Goal: Information Seeking & Learning: Find specific fact

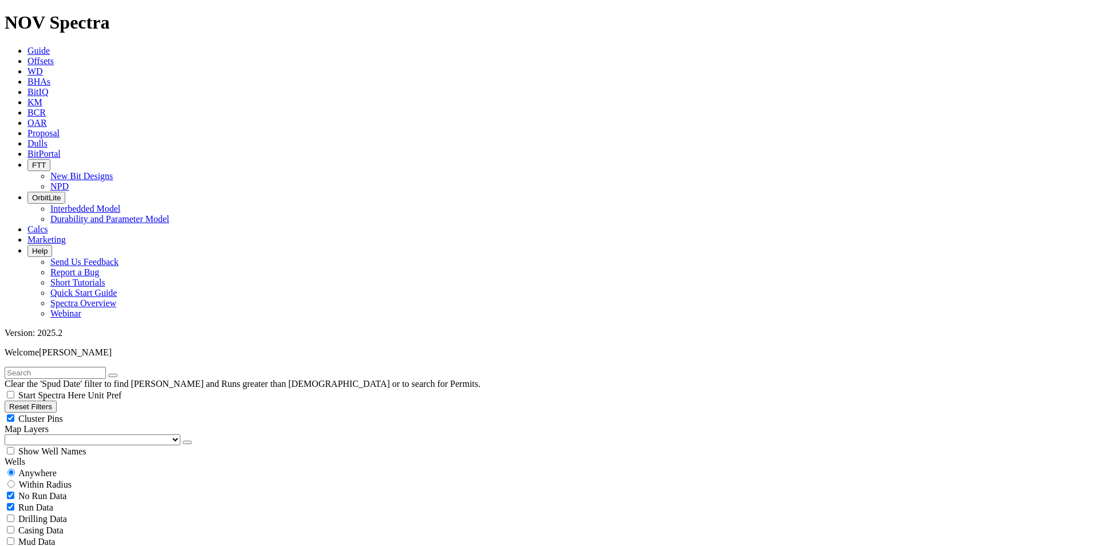
click at [68, 367] on input "text" at bounding box center [55, 373] width 101 height 12
click at [48, 367] on input "text" at bounding box center [55, 373] width 101 height 12
type input "19102059_USA"
drag, startPoint x: 80, startPoint y: 43, endPoint x: -45, endPoint y: 50, distance: 125.0
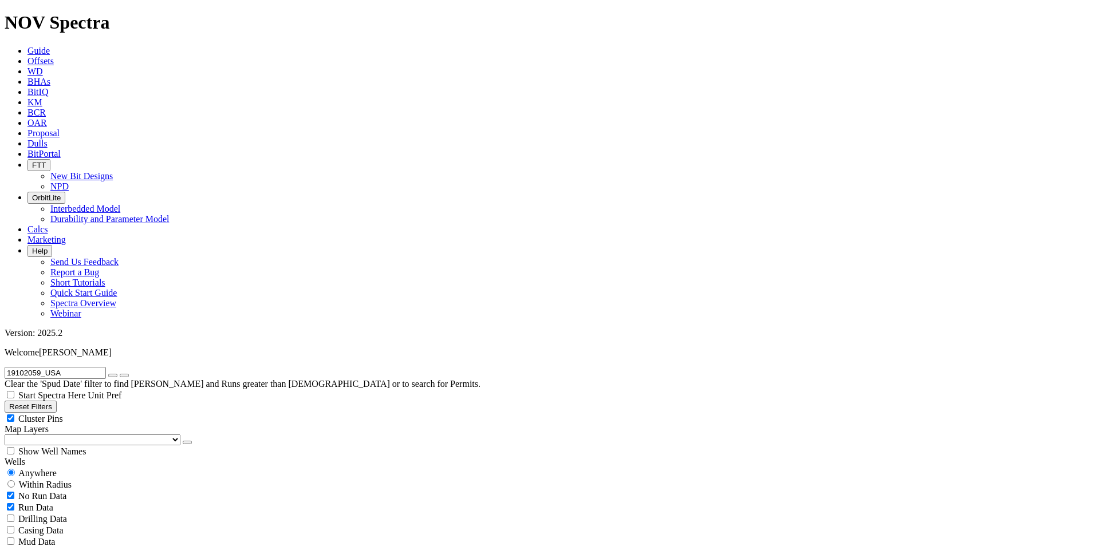
type input "19132402"
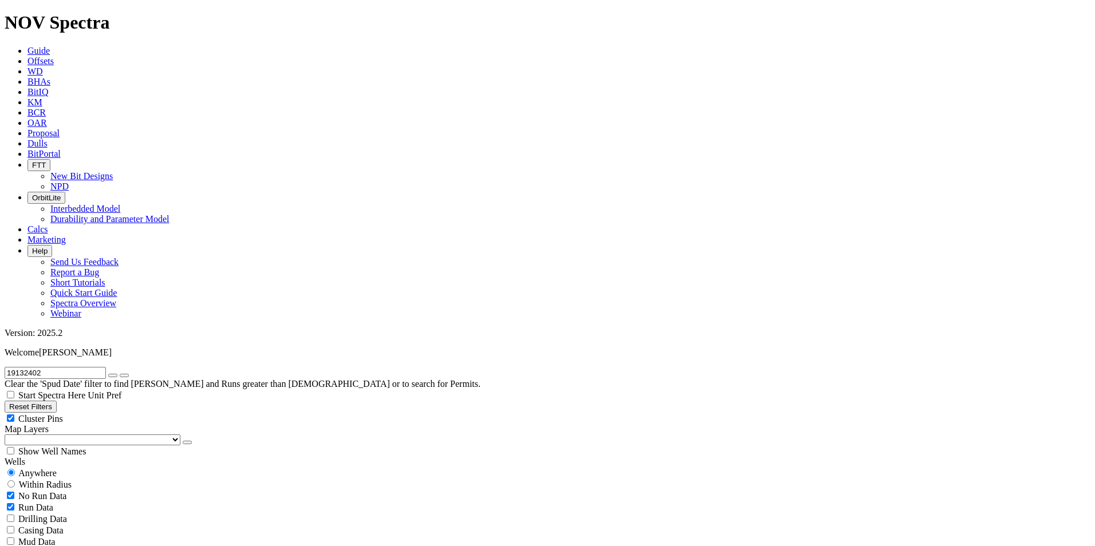
drag, startPoint x: 1047, startPoint y: 364, endPoint x: 1082, endPoint y: 368, distance: 35.8
copy span "19132402"
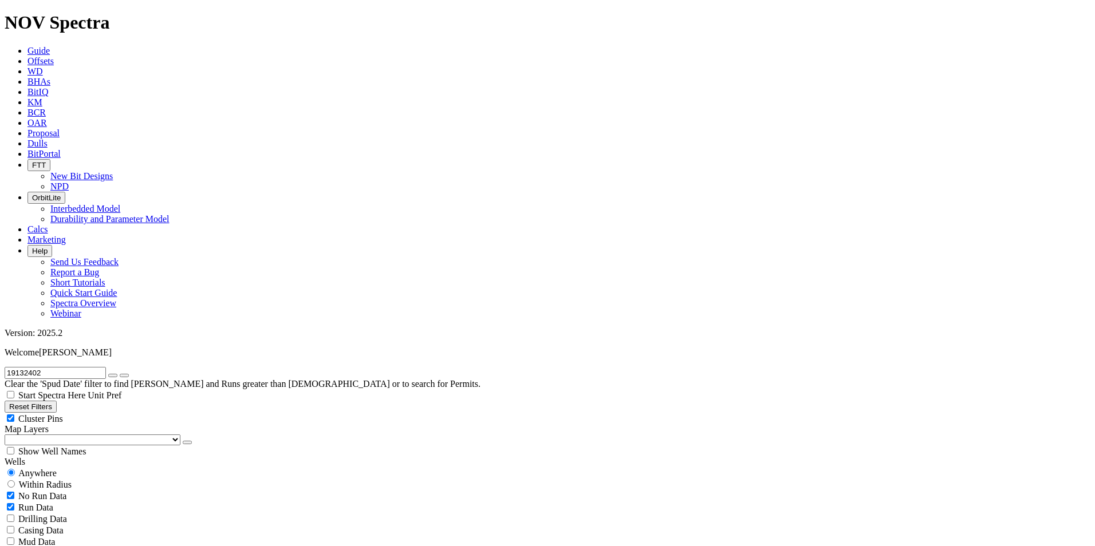
drag, startPoint x: 943, startPoint y: 299, endPoint x: 977, endPoint y: 297, distance: 34.5
copy span "A317517"
drag, startPoint x: 906, startPoint y: 137, endPoint x: 1020, endPoint y: 139, distance: 113.9
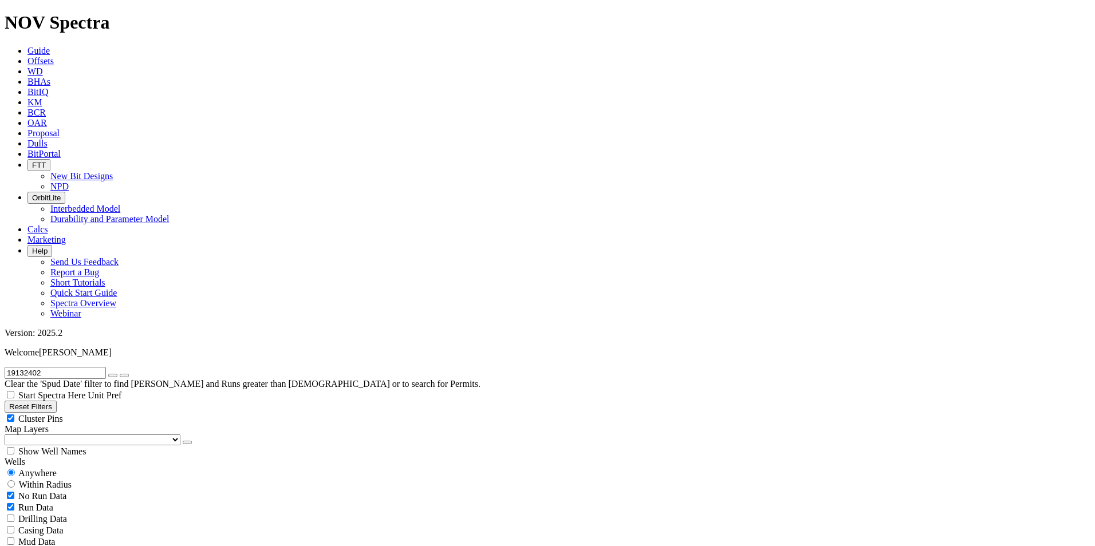
copy div "LOTUS-N-DP-001X"
drag, startPoint x: 942, startPoint y: 308, endPoint x: 979, endPoint y: 307, distance: 37.2
copy div "2,795.00 f"
drag, startPoint x: 1045, startPoint y: 308, endPoint x: 1082, endPoint y: 306, distance: 37.3
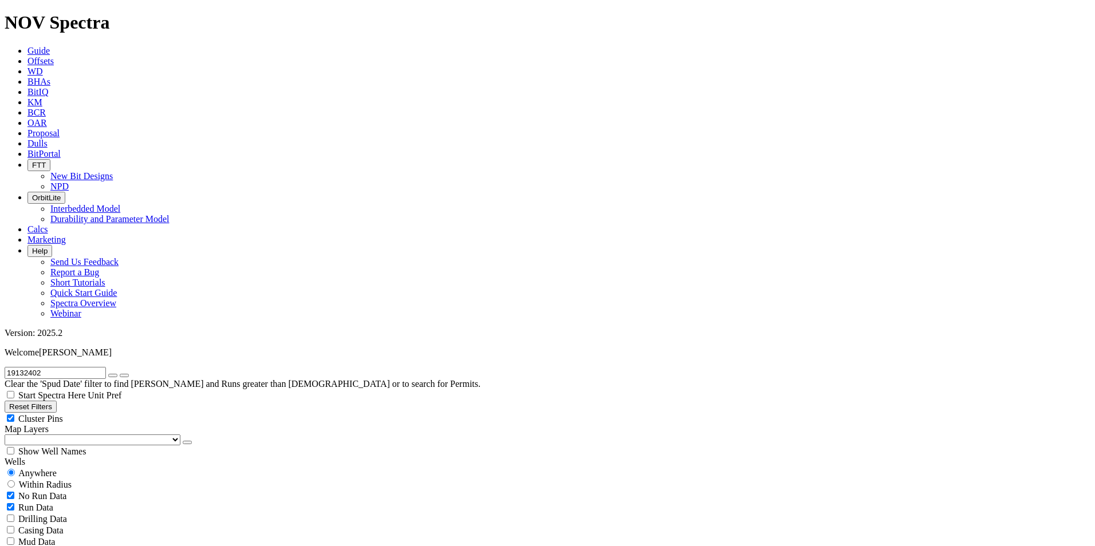
copy span "9,090.00 ft"
drag, startPoint x: 940, startPoint y: 332, endPoint x: 977, endPoint y: 332, distance: 37.8
copy div "6,295.00 ft"
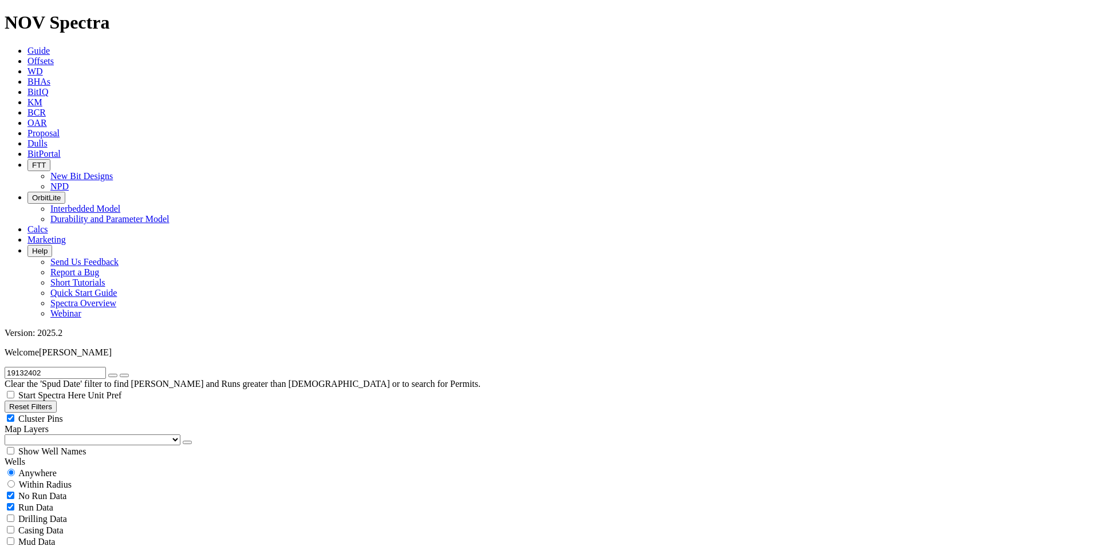
drag, startPoint x: 1044, startPoint y: 320, endPoint x: 1082, endPoint y: 321, distance: 37.2
copy span "59.61 ft/h"
drag, startPoint x: 964, startPoint y: 380, endPoint x: 1074, endPoint y: 378, distance: 109.4
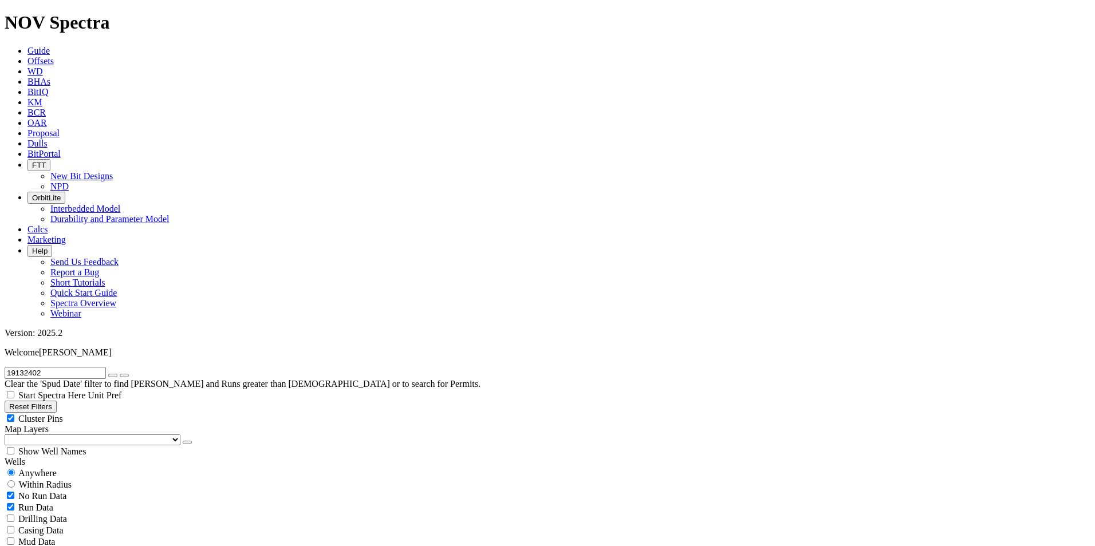
copy div "1 - 2 - ER - G - X - 1 - NO - BHA"
drag, startPoint x: 942, startPoint y: 309, endPoint x: 993, endPoint y: 309, distance: 51.0
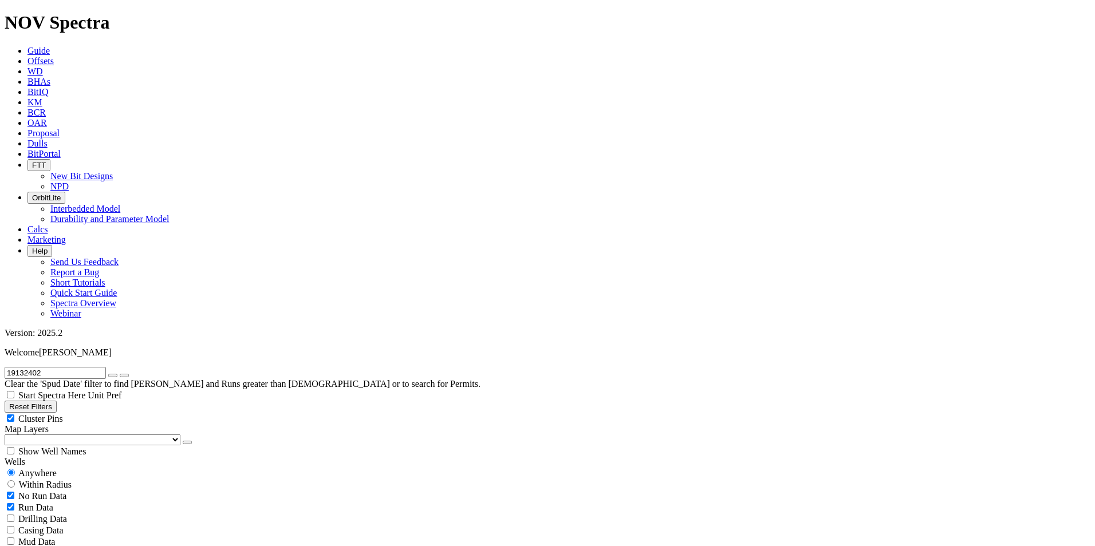
copy div "9,090.00 ft"
drag, startPoint x: 1044, startPoint y: 307, endPoint x: 1082, endPoint y: 310, distance: 37.9
copy span "9,385.00 f"
drag, startPoint x: 937, startPoint y: 333, endPoint x: 976, endPoint y: 332, distance: 38.9
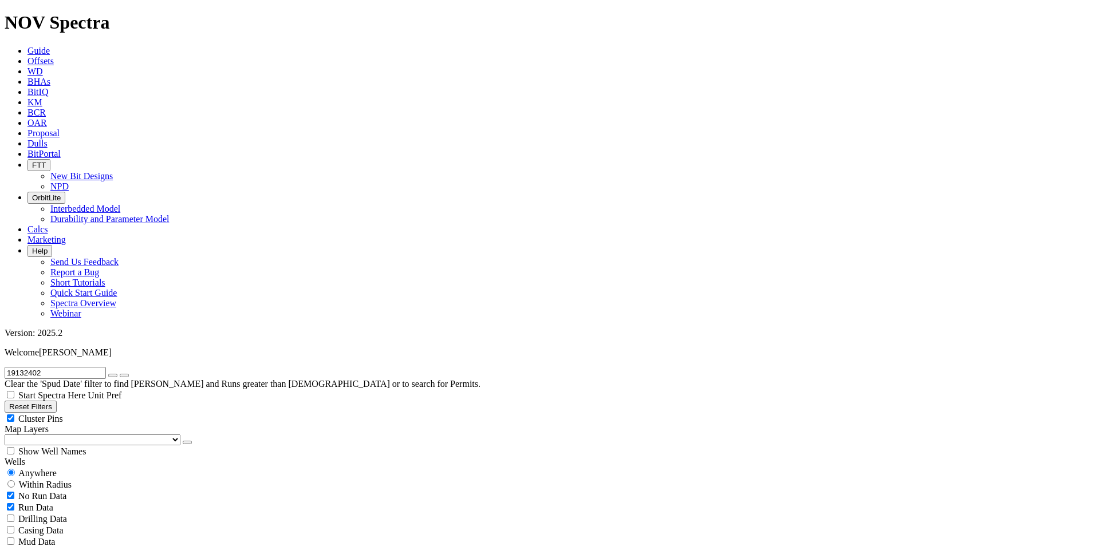
drag, startPoint x: 1044, startPoint y: 320, endPoint x: 1081, endPoint y: 320, distance: 37.2
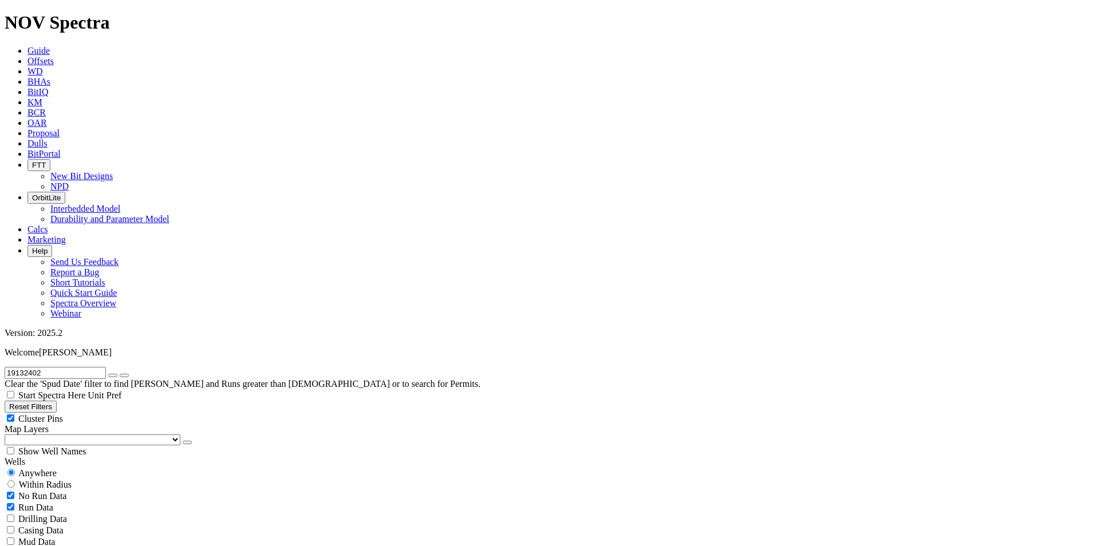
drag, startPoint x: 964, startPoint y: 377, endPoint x: 1069, endPoint y: 376, distance: 105.4
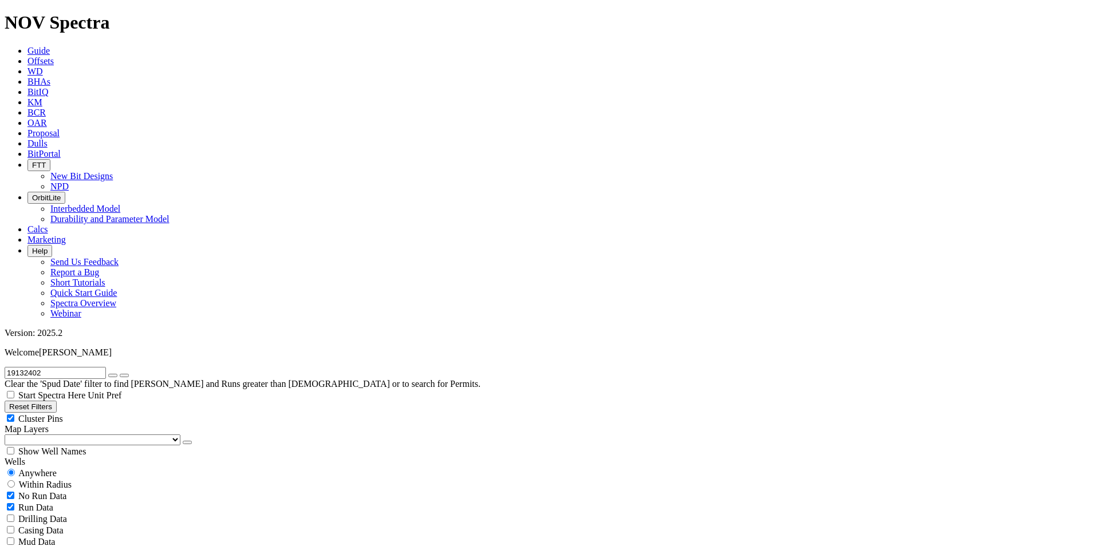
drag, startPoint x: 944, startPoint y: 299, endPoint x: 976, endPoint y: 298, distance: 32.1
drag, startPoint x: 943, startPoint y: 309, endPoint x: 981, endPoint y: 307, distance: 38.4
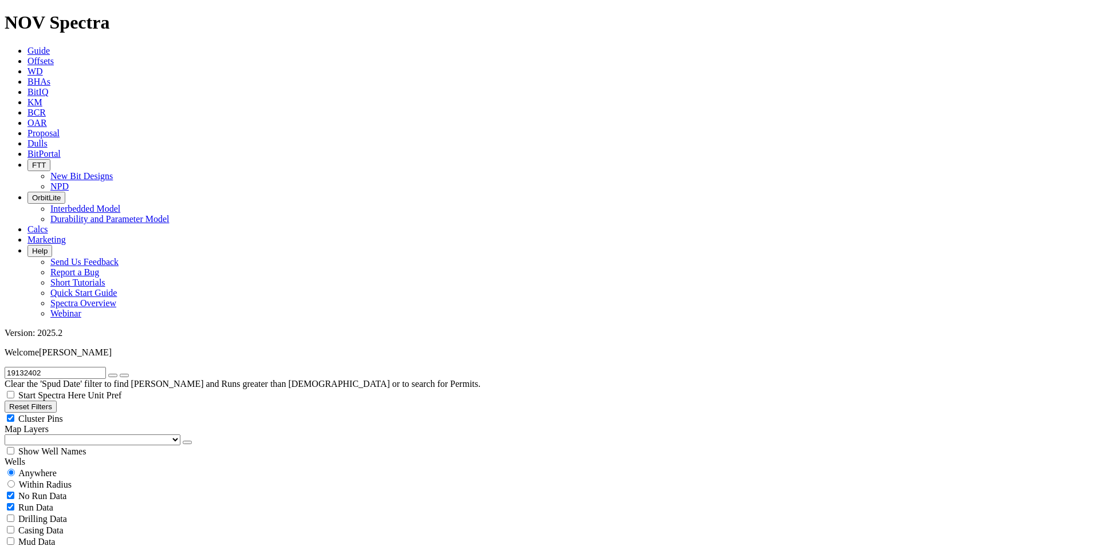
drag, startPoint x: 1043, startPoint y: 310, endPoint x: 1083, endPoint y: 308, distance: 40.1
drag, startPoint x: 938, startPoint y: 332, endPoint x: 978, endPoint y: 332, distance: 39.5
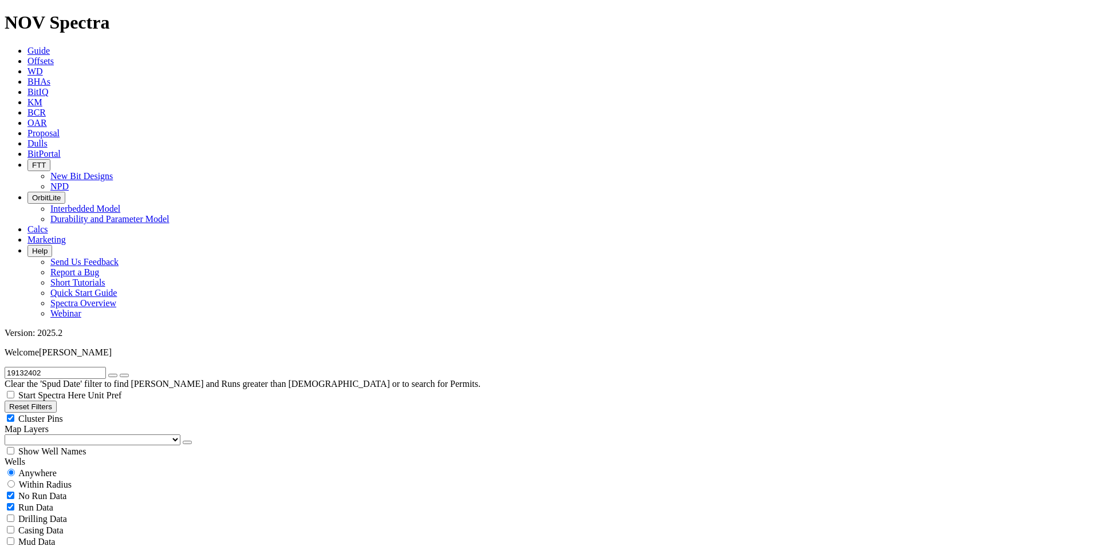
drag, startPoint x: 1043, startPoint y: 322, endPoint x: 1083, endPoint y: 320, distance: 39.5
drag, startPoint x: 963, startPoint y: 378, endPoint x: 1069, endPoint y: 378, distance: 105.9
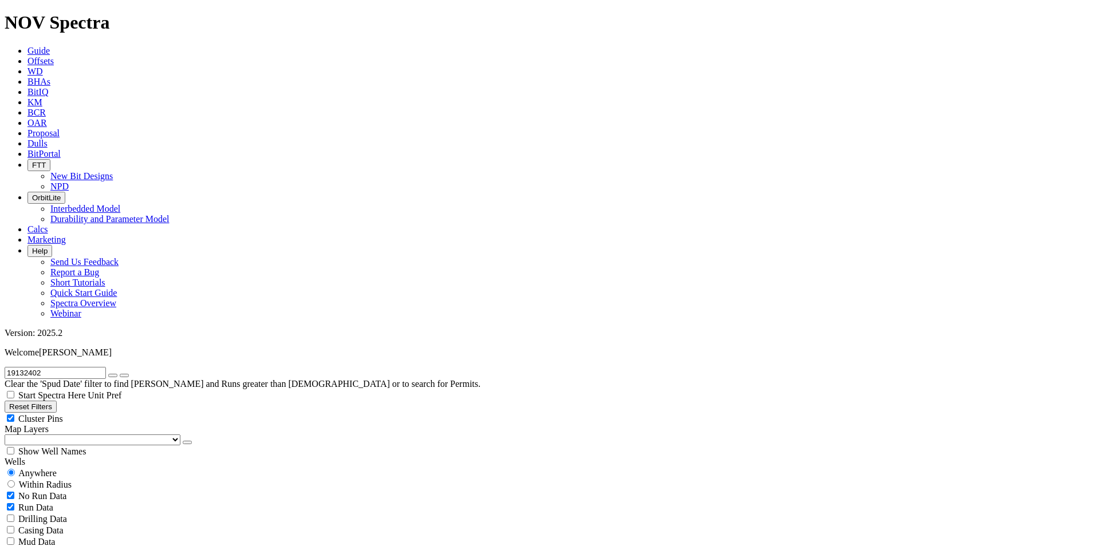
drag, startPoint x: 905, startPoint y: 139, endPoint x: 961, endPoint y: 140, distance: 55.6
drag, startPoint x: 944, startPoint y: 297, endPoint x: 976, endPoint y: 297, distance: 32.1
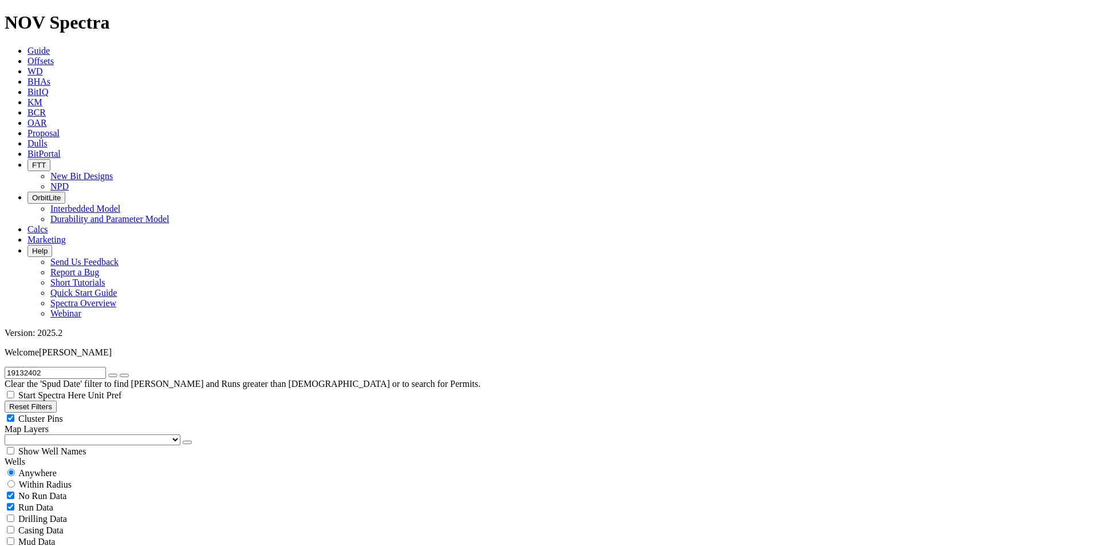
drag, startPoint x: 68, startPoint y: 45, endPoint x: -16, endPoint y: 52, distance: 84.5
type input "19114092"
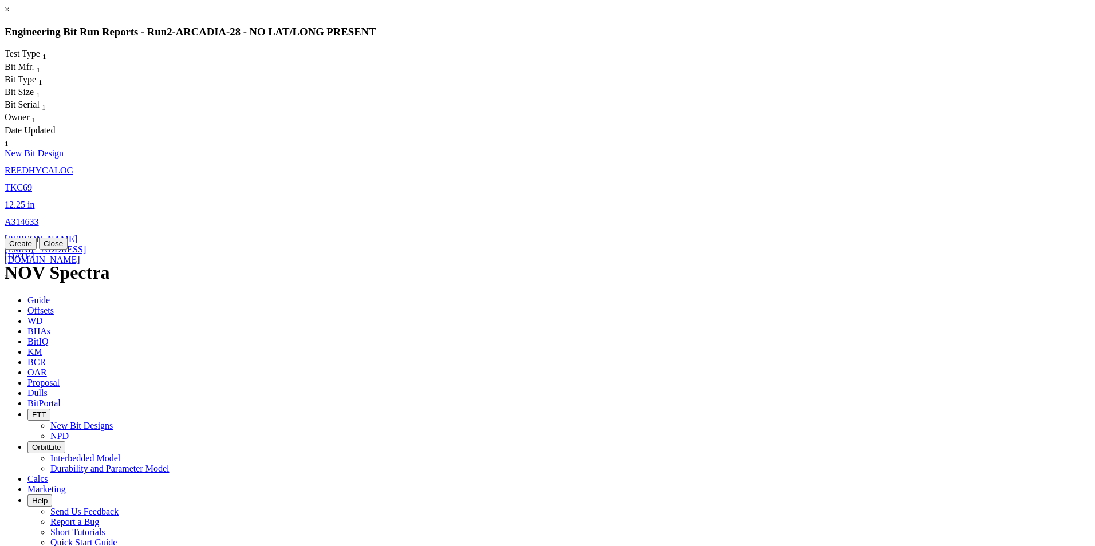
click at [32, 183] on span "TKC69" at bounding box center [18, 188] width 27 height 10
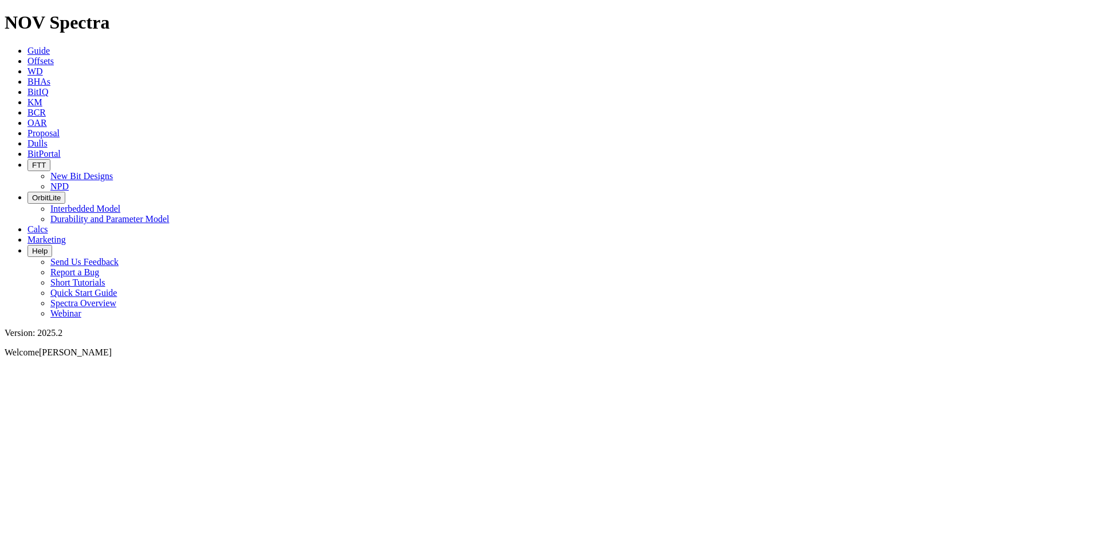
select select "New Bit Design"
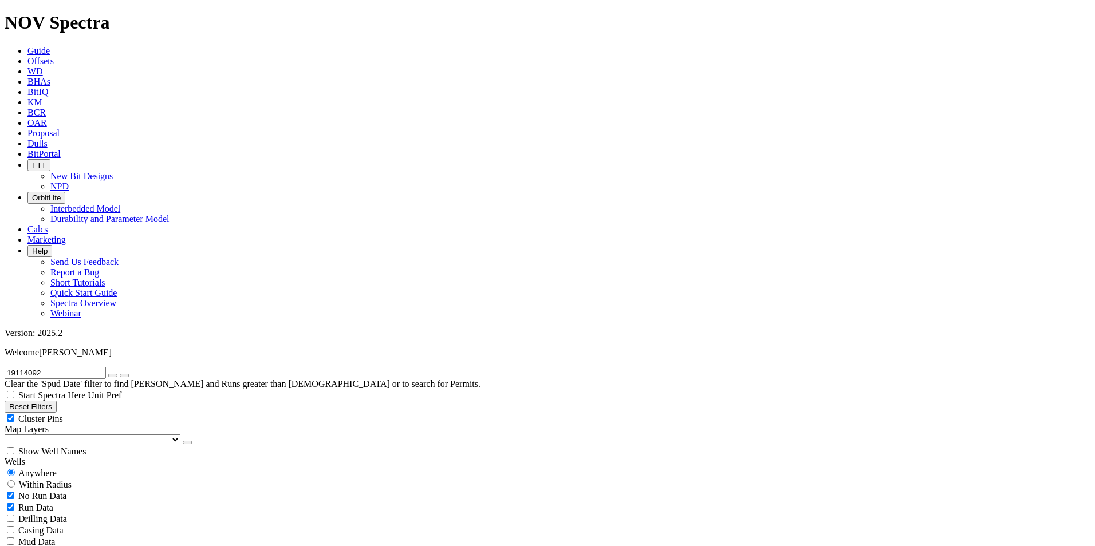
radio input "false"
radio input "true"
drag, startPoint x: 942, startPoint y: 321, endPoint x: 975, endPoint y: 319, distance: 32.7
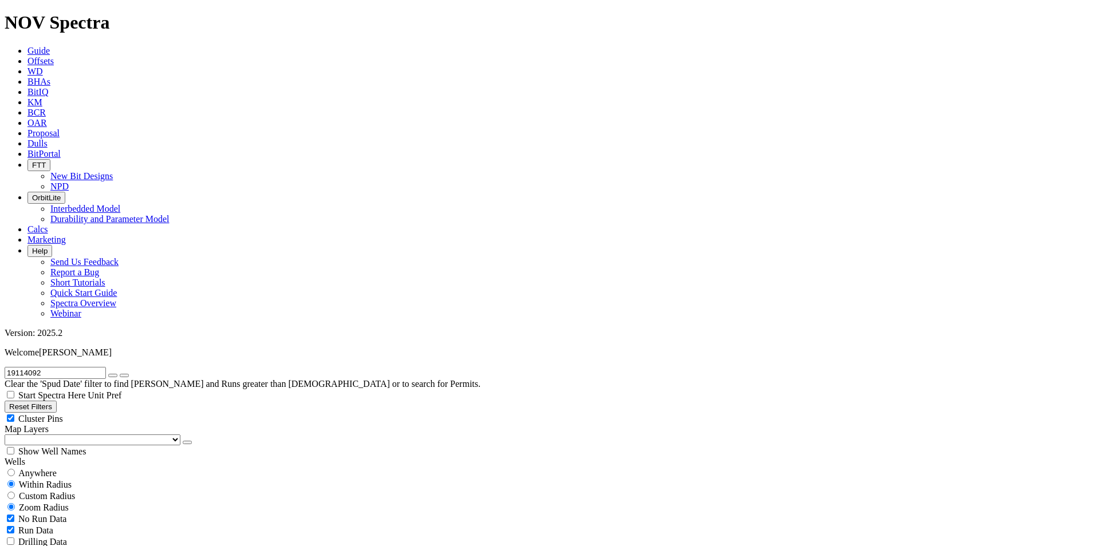
drag, startPoint x: 944, startPoint y: 322, endPoint x: 977, endPoint y: 319, distance: 32.8
drag, startPoint x: 1047, startPoint y: 391, endPoint x: 1082, endPoint y: 390, distance: 34.9
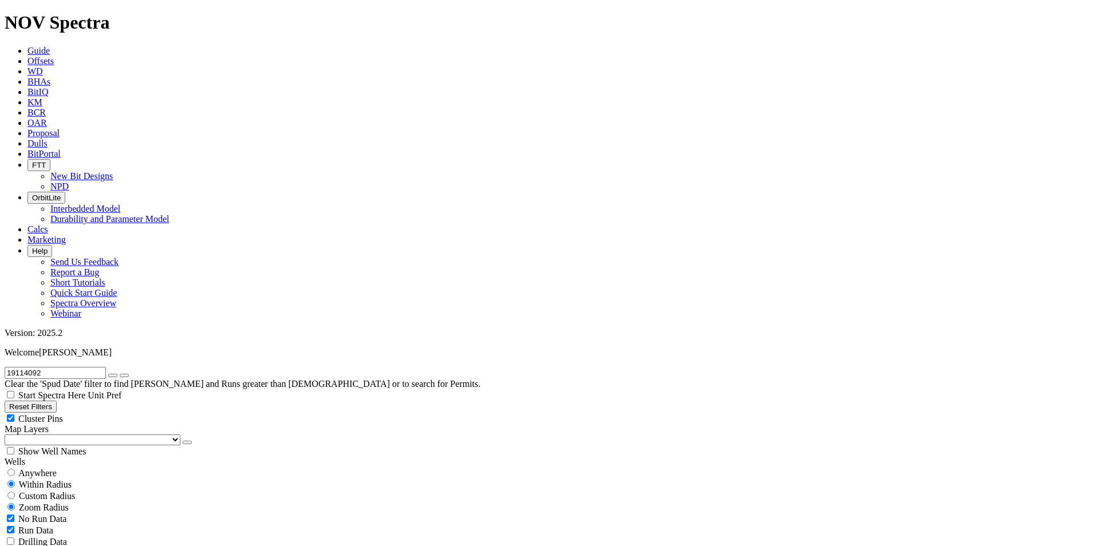
drag, startPoint x: 908, startPoint y: 139, endPoint x: 981, endPoint y: 143, distance: 72.9
drag, startPoint x: 943, startPoint y: 334, endPoint x: 986, endPoint y: 333, distance: 43.0
drag, startPoint x: 1044, startPoint y: 334, endPoint x: 1083, endPoint y: 332, distance: 38.5
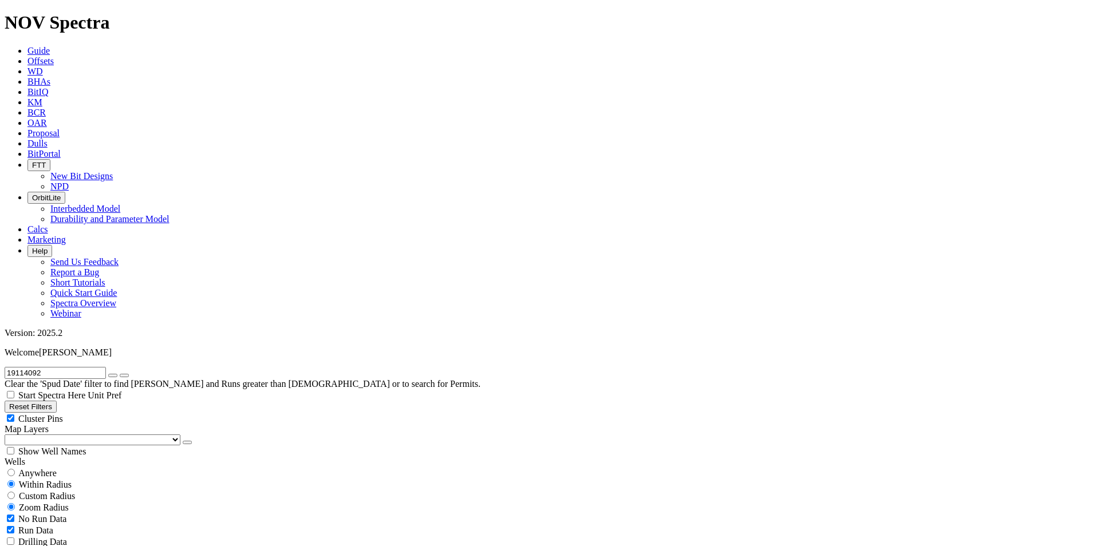
drag, startPoint x: 937, startPoint y: 357, endPoint x: 976, endPoint y: 357, distance: 38.9
drag, startPoint x: 1045, startPoint y: 346, endPoint x: 1082, endPoint y: 346, distance: 37.2
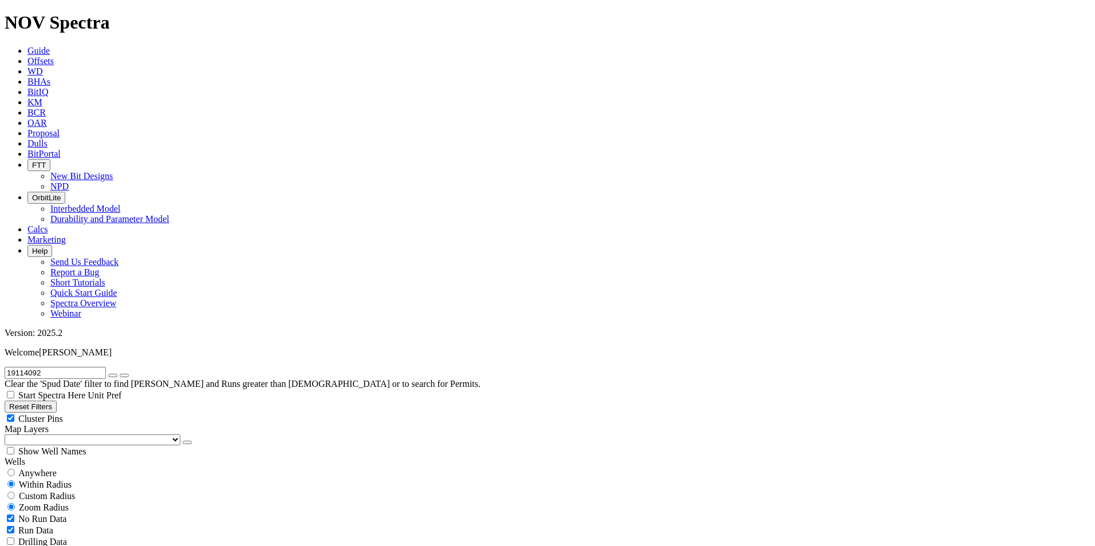
drag, startPoint x: 963, startPoint y: 401, endPoint x: 1067, endPoint y: 401, distance: 103.6
click at [15, 469] on input "radio" at bounding box center [10, 472] width 7 height 7
radio input "true"
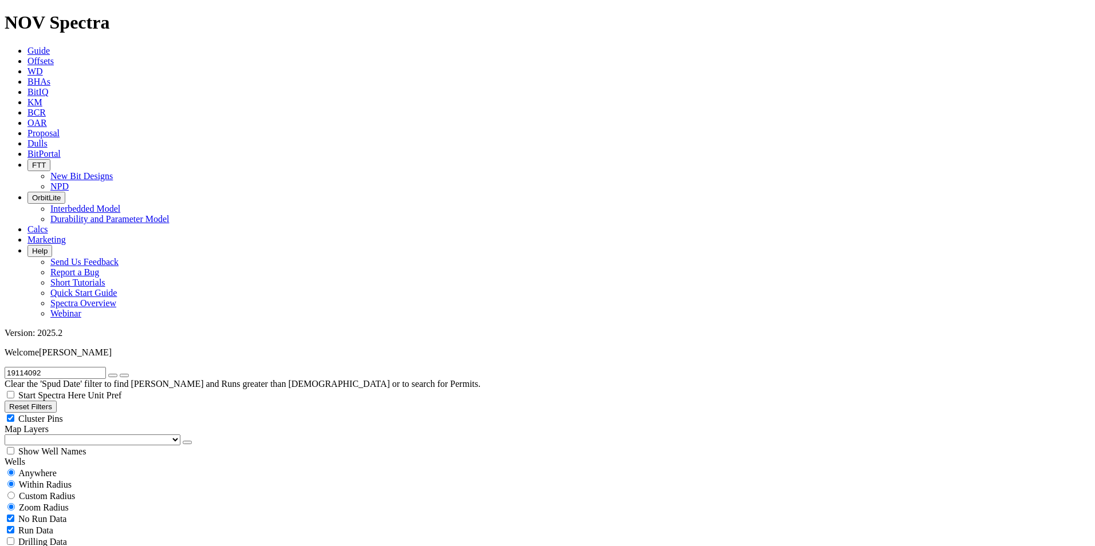
radio input "false"
drag, startPoint x: 60, startPoint y: 55, endPoint x: 7, endPoint y: 48, distance: 53.1
click at [7, 367] on input "19114092" at bounding box center [55, 373] width 101 height 12
drag, startPoint x: 53, startPoint y: 49, endPoint x: 6, endPoint y: 51, distance: 46.4
click at [6, 367] on form "19253841" at bounding box center [548, 373] width 1086 height 12
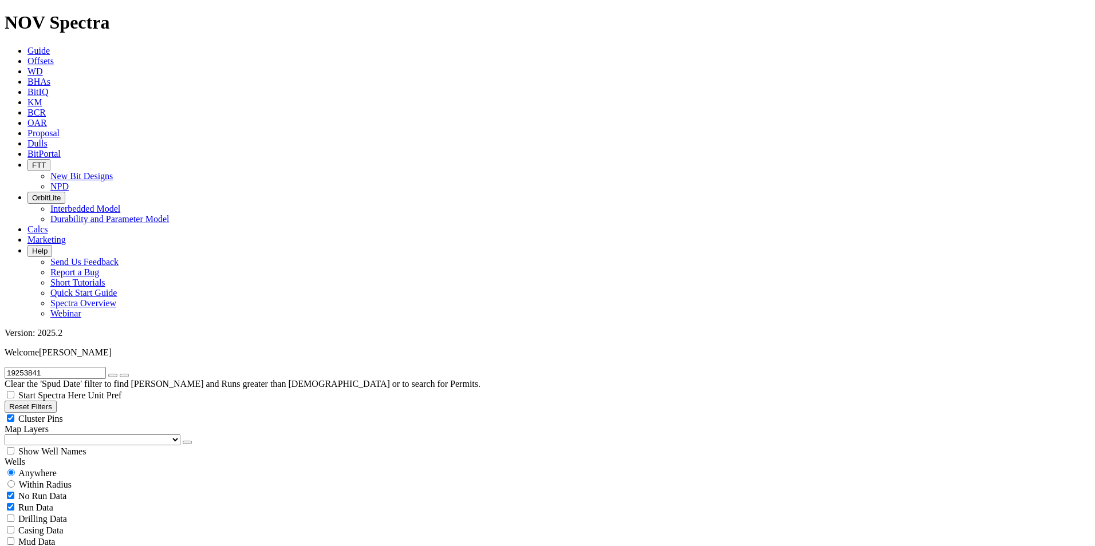
type input "19253841"
click at [72, 367] on input "19253841" at bounding box center [55, 373] width 101 height 12
click at [21, 367] on input "19253841" at bounding box center [55, 373] width 101 height 12
click at [33, 367] on input "19253841" at bounding box center [55, 373] width 101 height 12
click at [20, 490] on div "No Run Data" at bounding box center [548, 495] width 1086 height 11
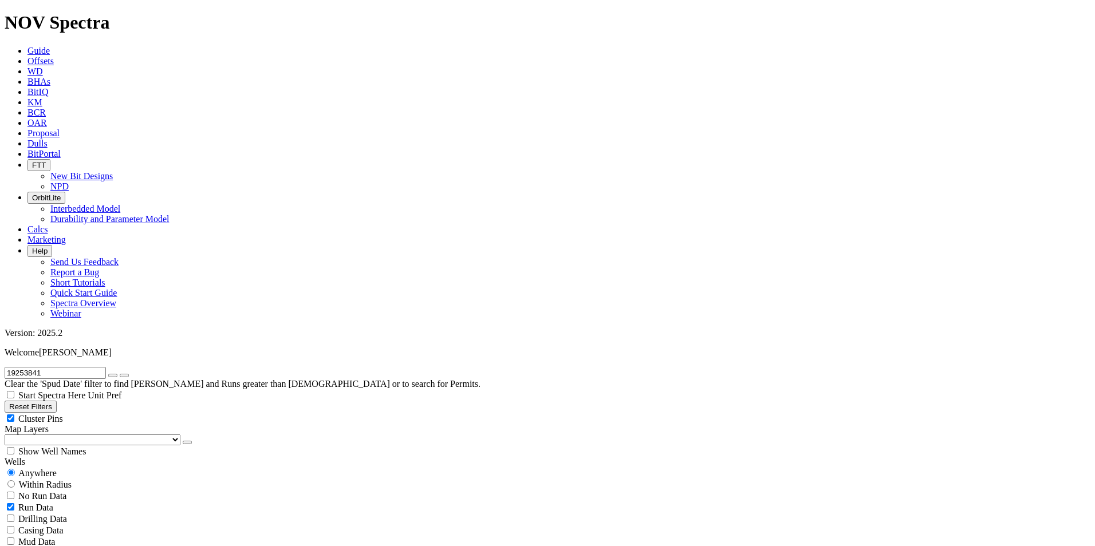
checkbox input "false"
drag, startPoint x: 69, startPoint y: 51, endPoint x: -47, endPoint y: 58, distance: 115.9
type input "19114092"
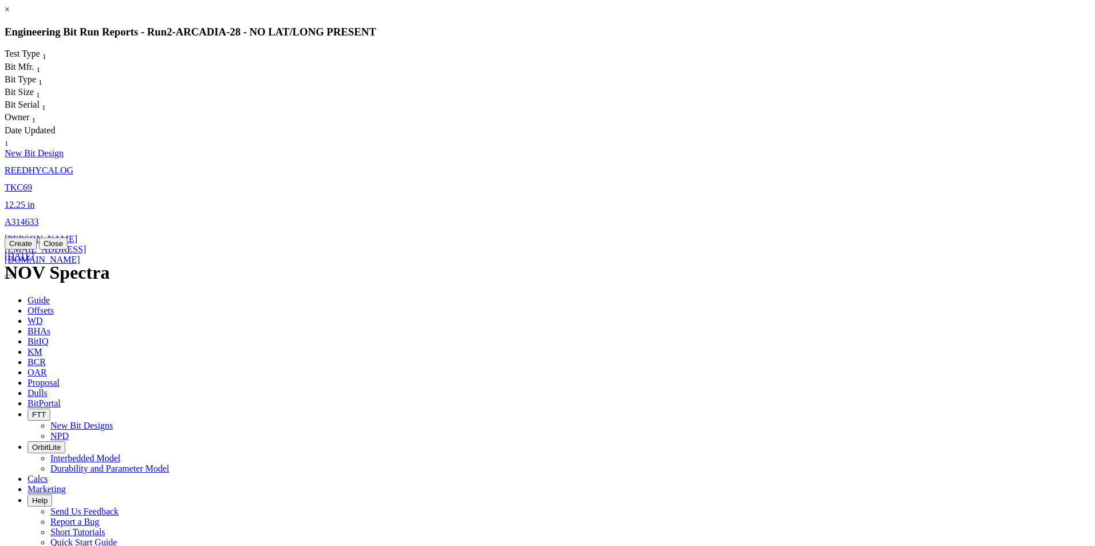
click at [32, 183] on span "TKC69" at bounding box center [18, 188] width 27 height 10
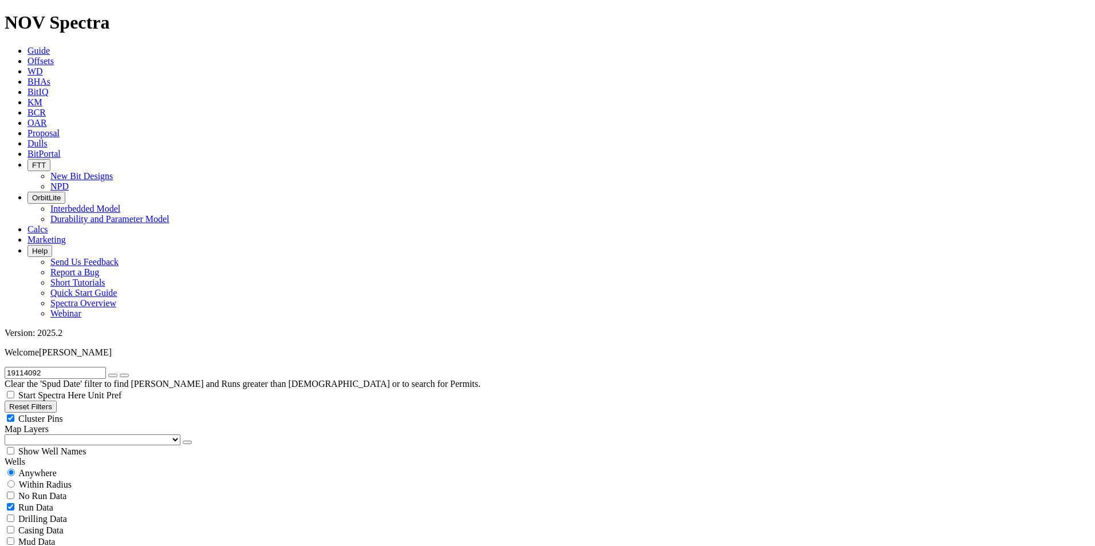
select select "New Bit Design"
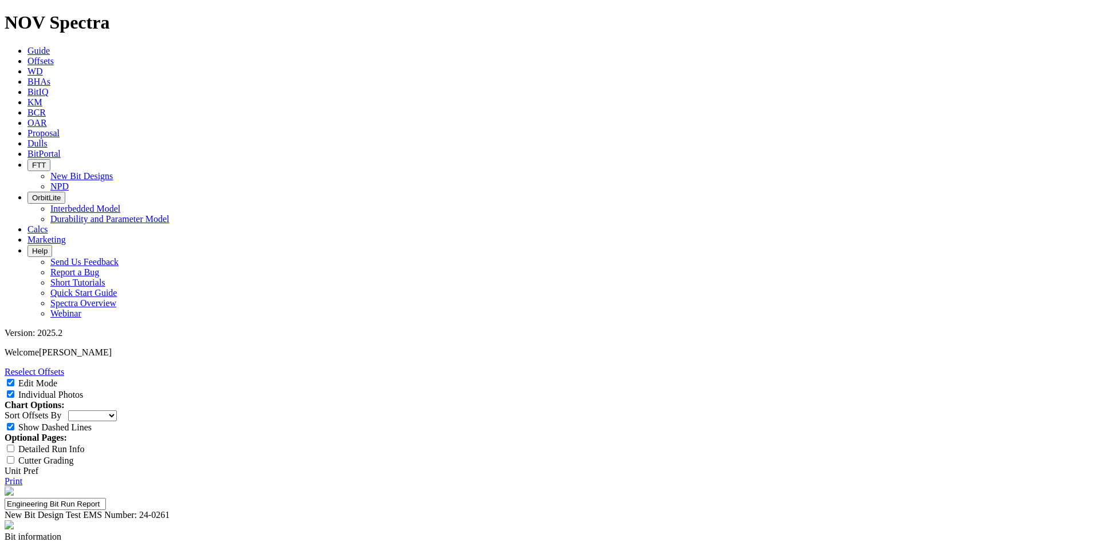
drag, startPoint x: 636, startPoint y: 435, endPoint x: 551, endPoint y: 406, distance: 89.1
